Goal: Navigation & Orientation: Find specific page/section

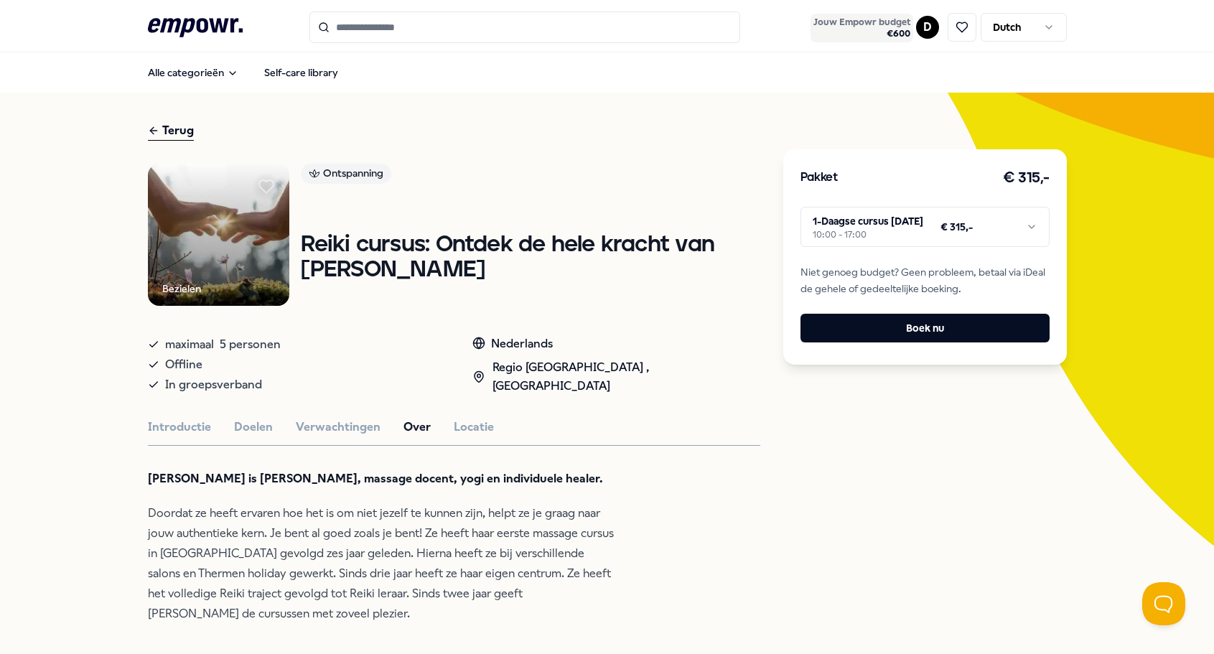
click at [865, 25] on span "Jouw Empowr budget" at bounding box center [861, 22] width 97 height 11
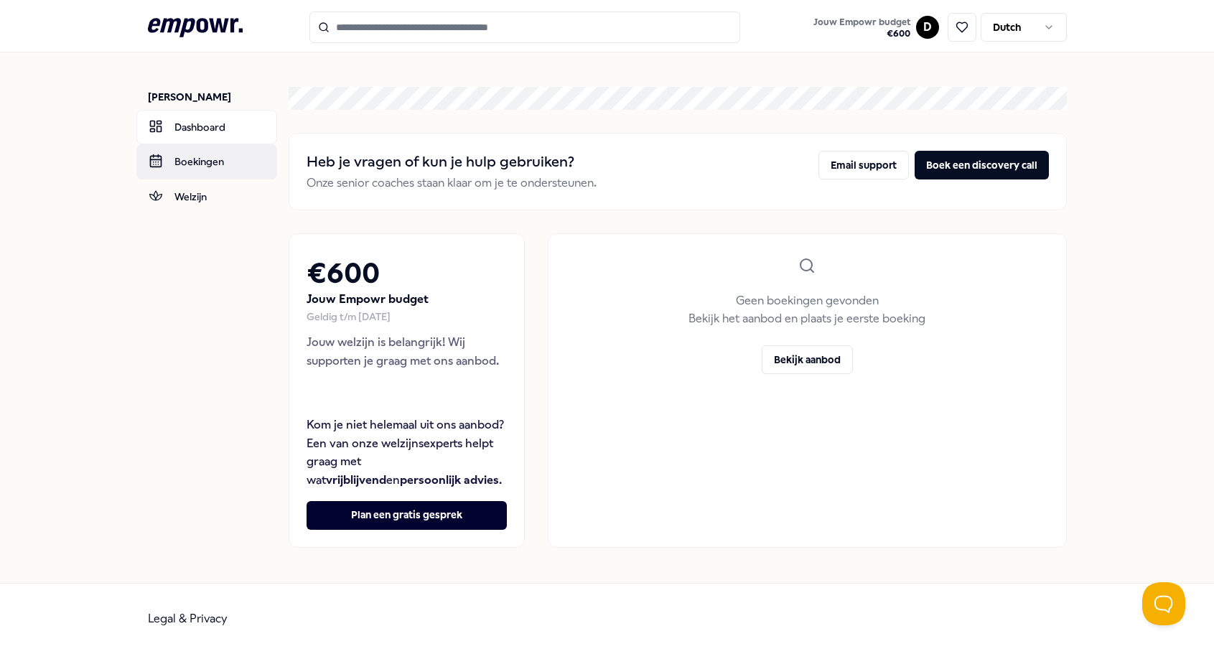
click at [193, 157] on link "Boekingen" at bounding box center [206, 161] width 141 height 34
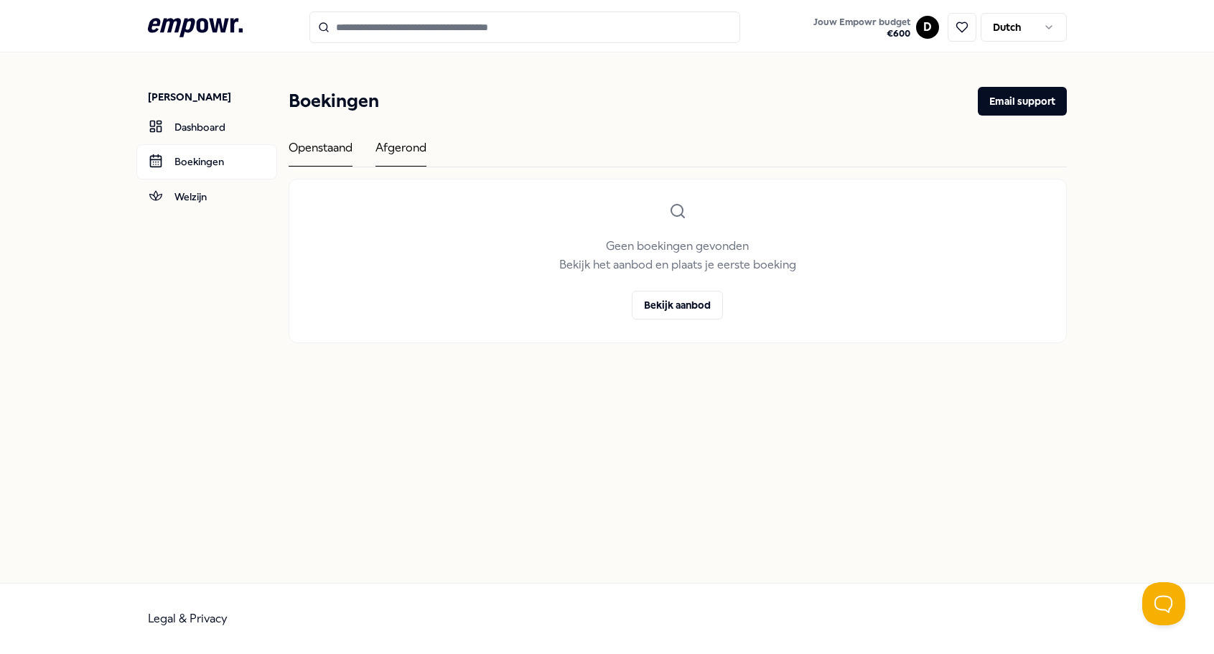
click at [414, 151] on div "Afgerond" at bounding box center [400, 153] width 51 height 28
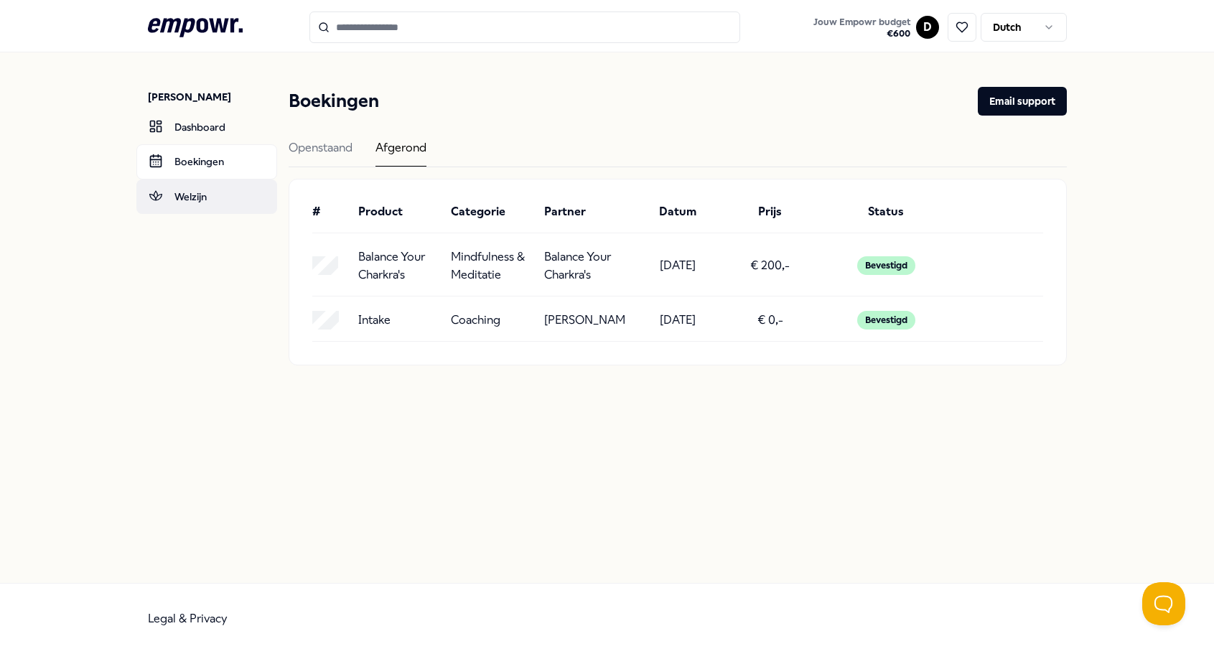
click at [200, 195] on link "Welzijn" at bounding box center [206, 196] width 141 height 34
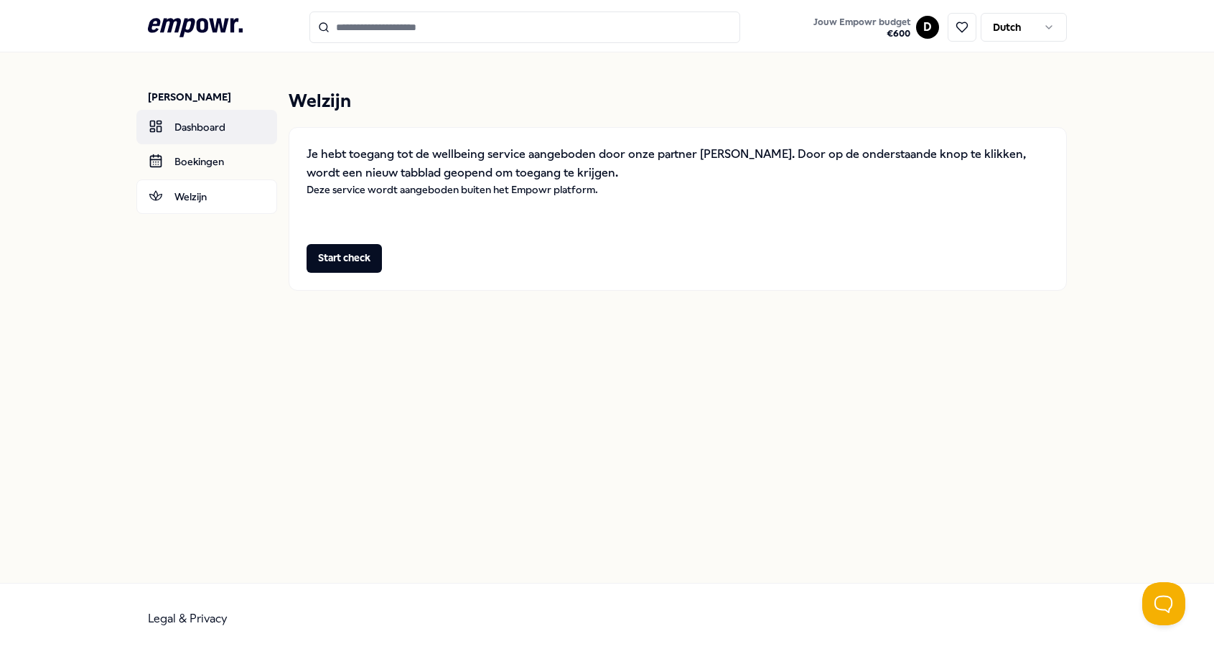
click at [220, 123] on link "Dashboard" at bounding box center [206, 127] width 141 height 34
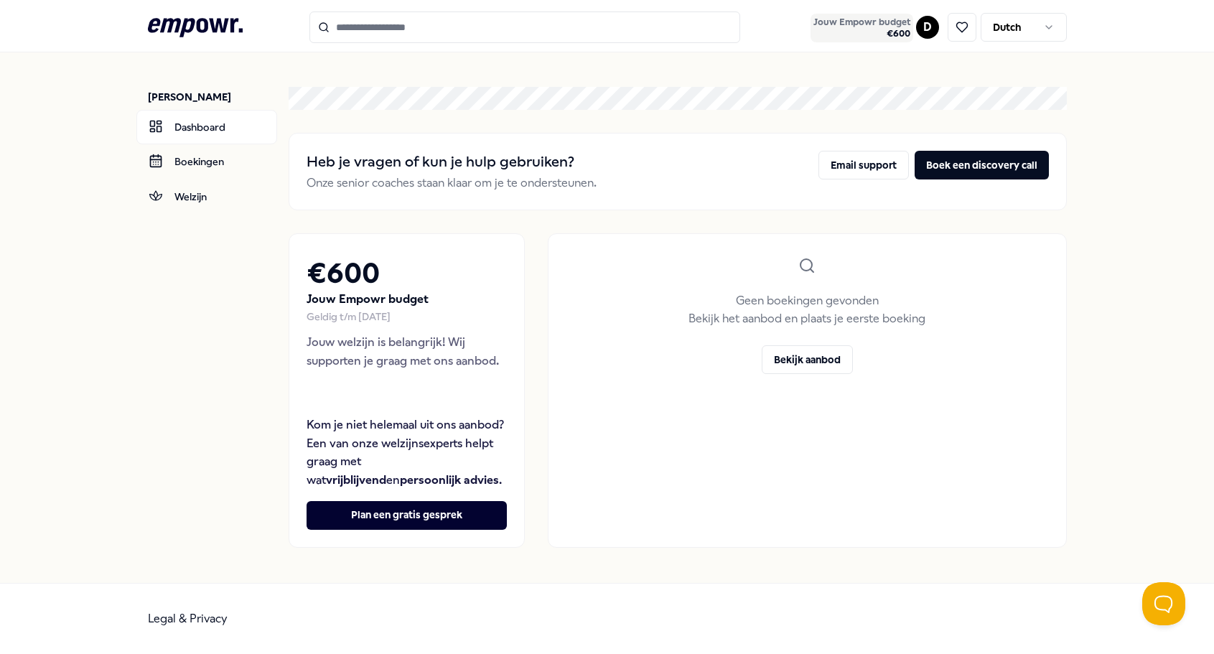
click at [907, 27] on span "Jouw Empowr budget" at bounding box center [861, 22] width 97 height 11
click at [935, 25] on html ".empowr-logo_svg__cls-1{fill:#03032f} Jouw Empowr budget € 600 D Dutch Daphne P…" at bounding box center [607, 327] width 1214 height 654
